Goal: Navigation & Orientation: Find specific page/section

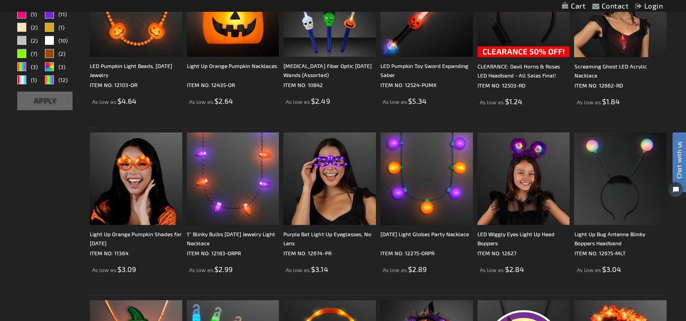
scroll to position [228, 0]
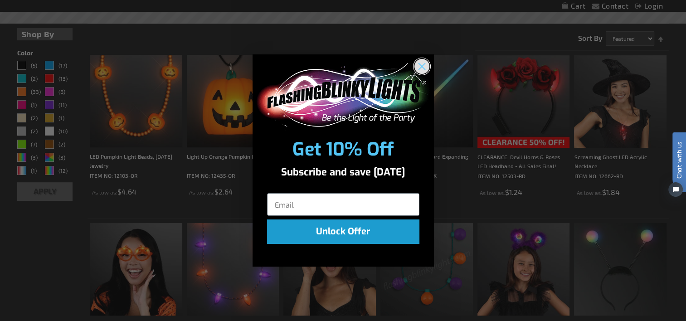
click at [422, 69] on circle "Close dialog" at bounding box center [421, 65] width 15 height 15
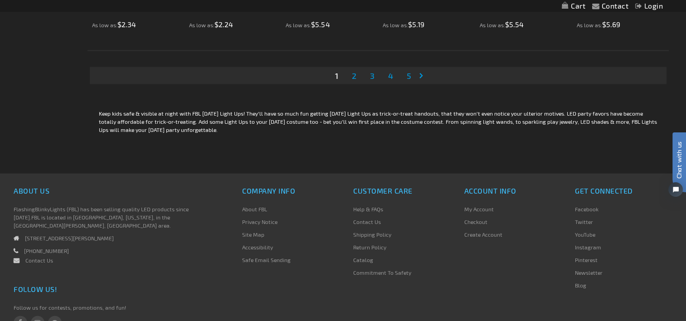
scroll to position [1769, 0]
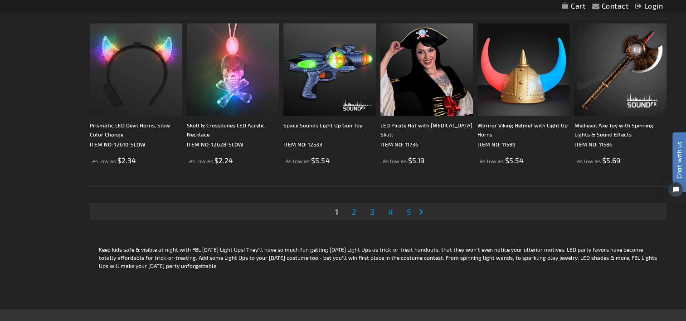
click at [354, 211] on span "2" at bounding box center [354, 212] width 5 height 10
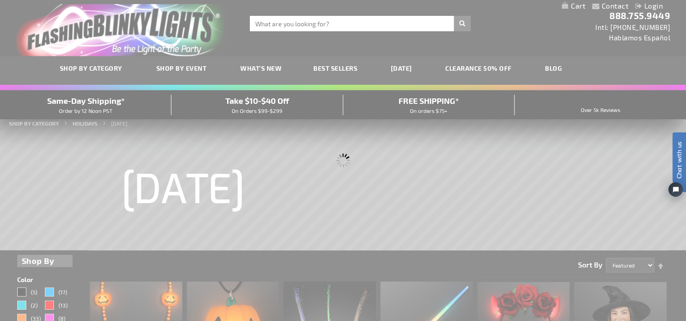
scroll to position [0, 0]
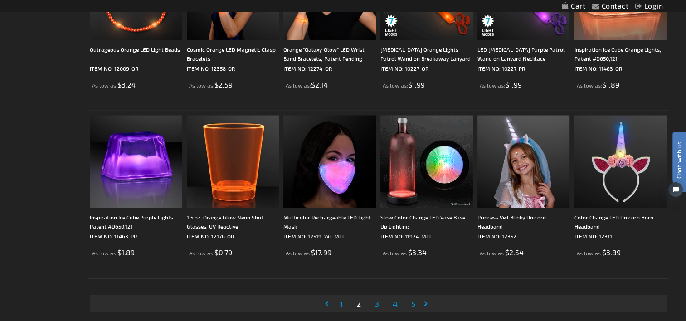
scroll to position [1723, 0]
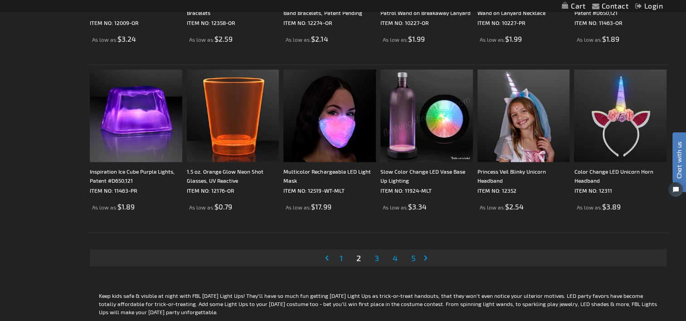
click at [376, 259] on span "3" at bounding box center [376, 258] width 5 height 10
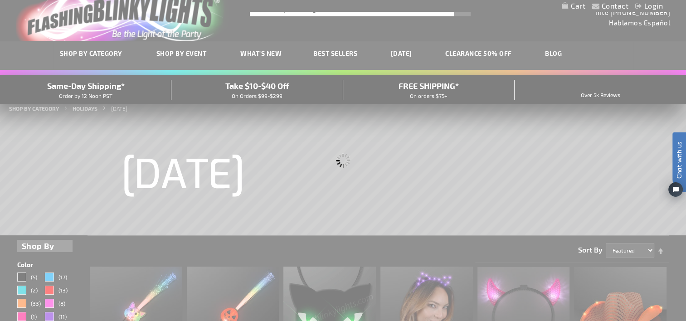
scroll to position [0, 0]
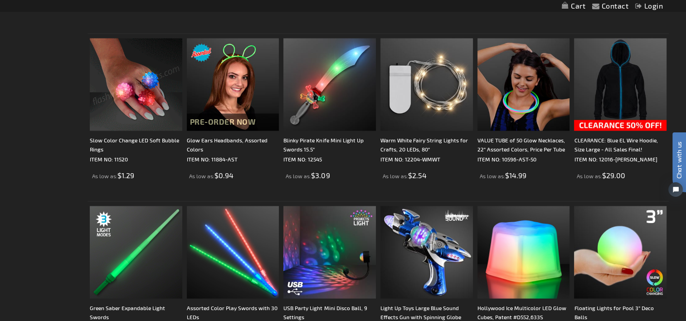
scroll to position [1813, 0]
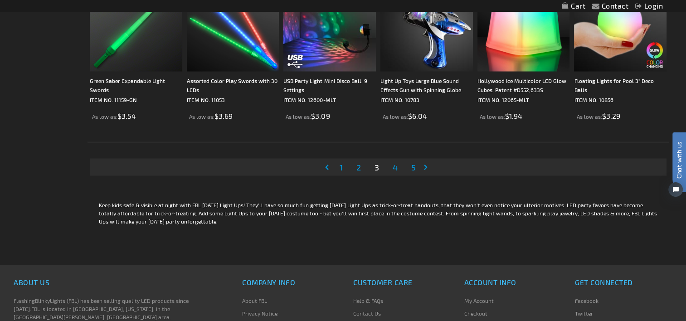
click at [393, 165] on span "4" at bounding box center [395, 167] width 5 height 10
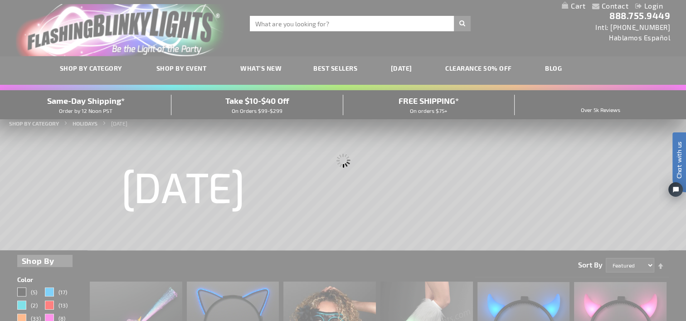
scroll to position [0, 0]
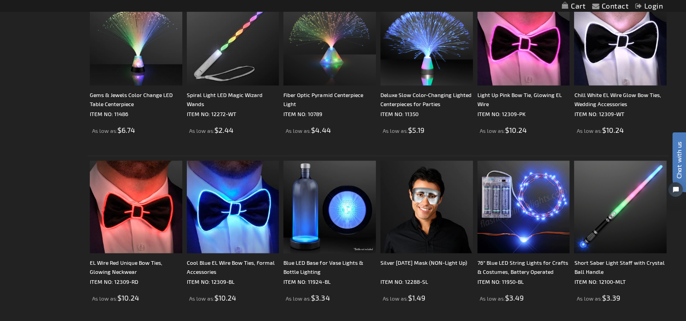
scroll to position [1677, 0]
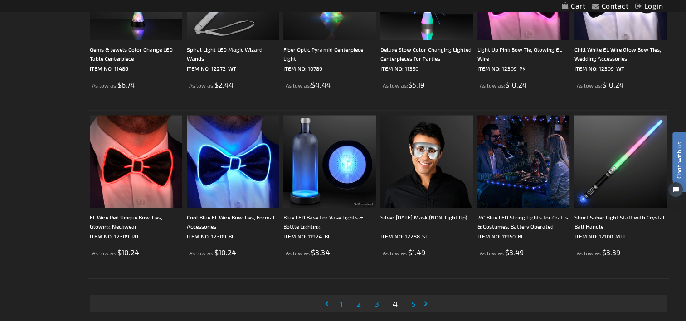
click at [414, 304] on span "5" at bounding box center [413, 303] width 5 height 10
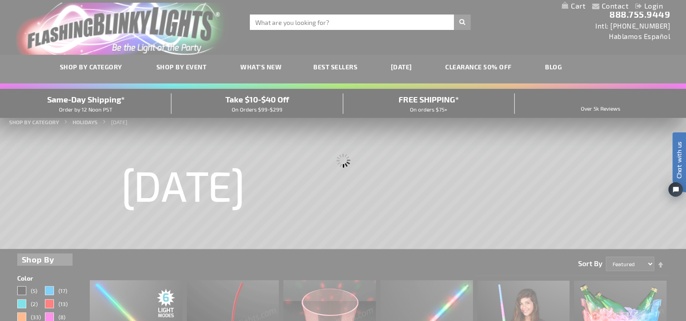
scroll to position [0, 0]
